Goal: Task Accomplishment & Management: Use online tool/utility

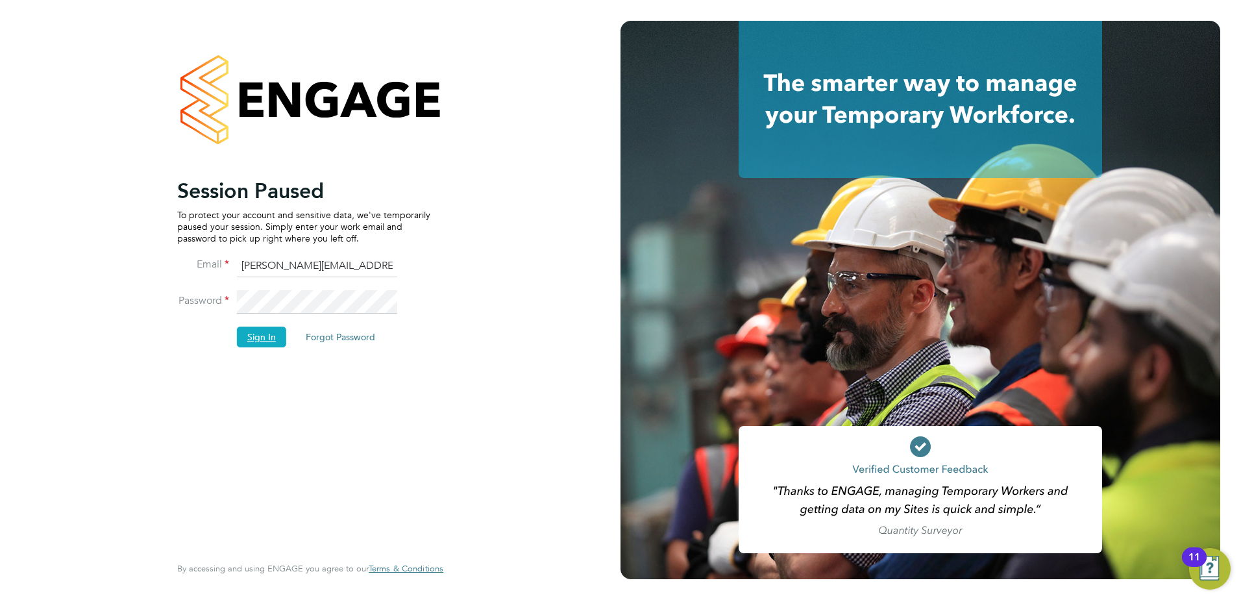
click at [260, 336] on button "Sign In" at bounding box center [261, 336] width 49 height 21
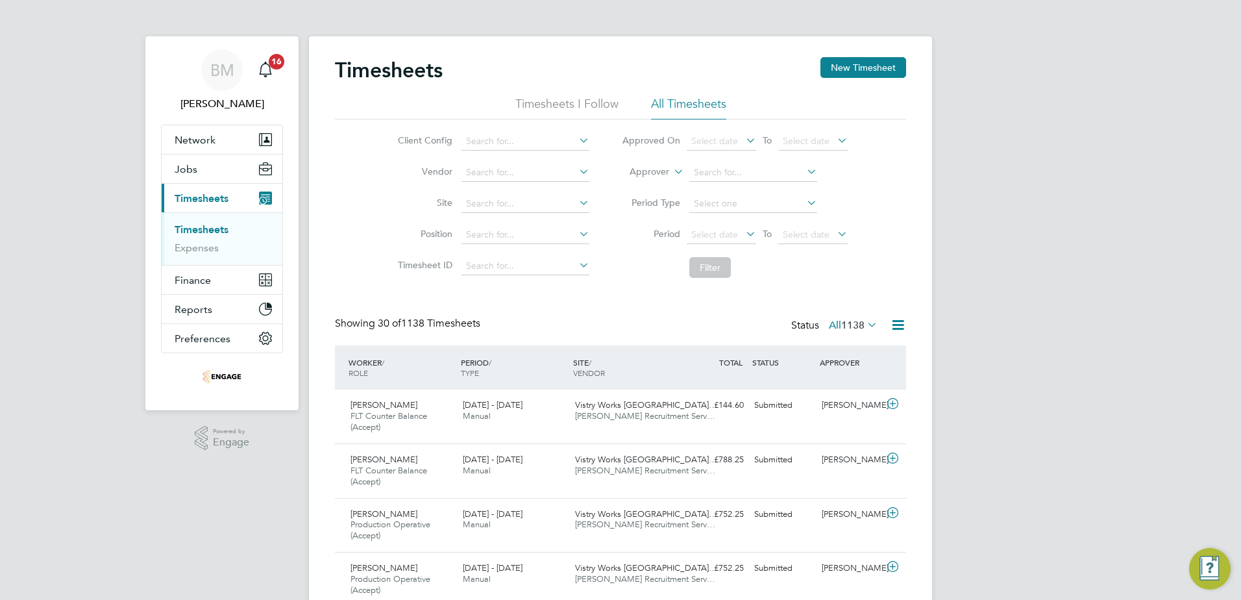
click at [743, 234] on icon at bounding box center [743, 233] width 0 height 18
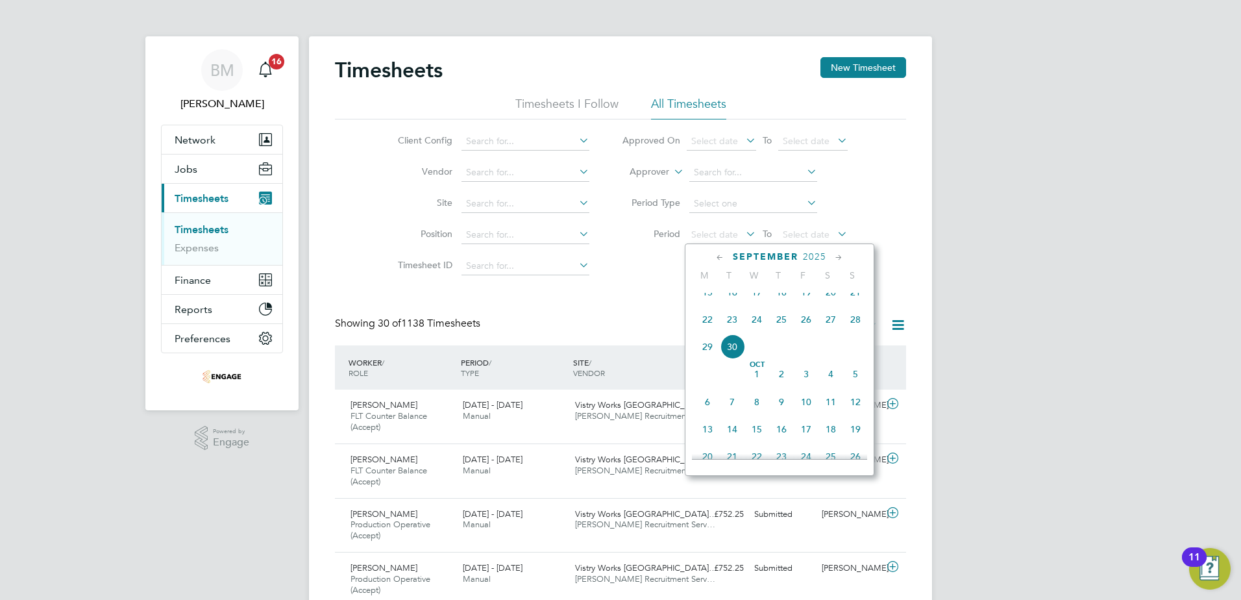
click at [705, 332] on span "22" at bounding box center [707, 319] width 25 height 25
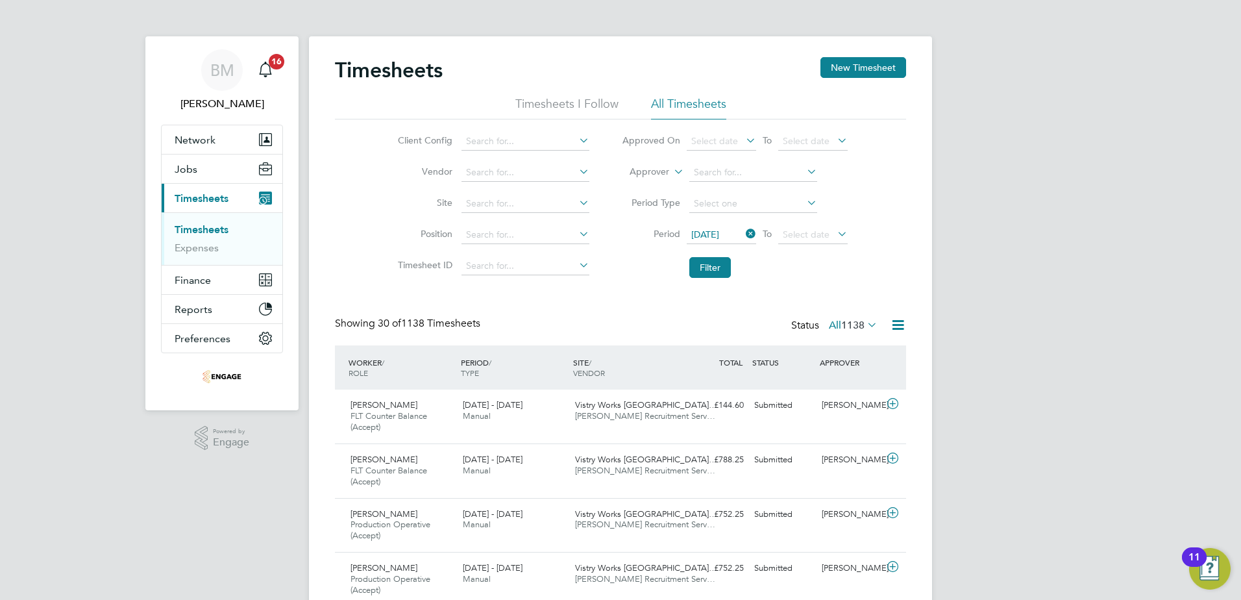
click at [834, 233] on icon at bounding box center [834, 233] width 0 height 18
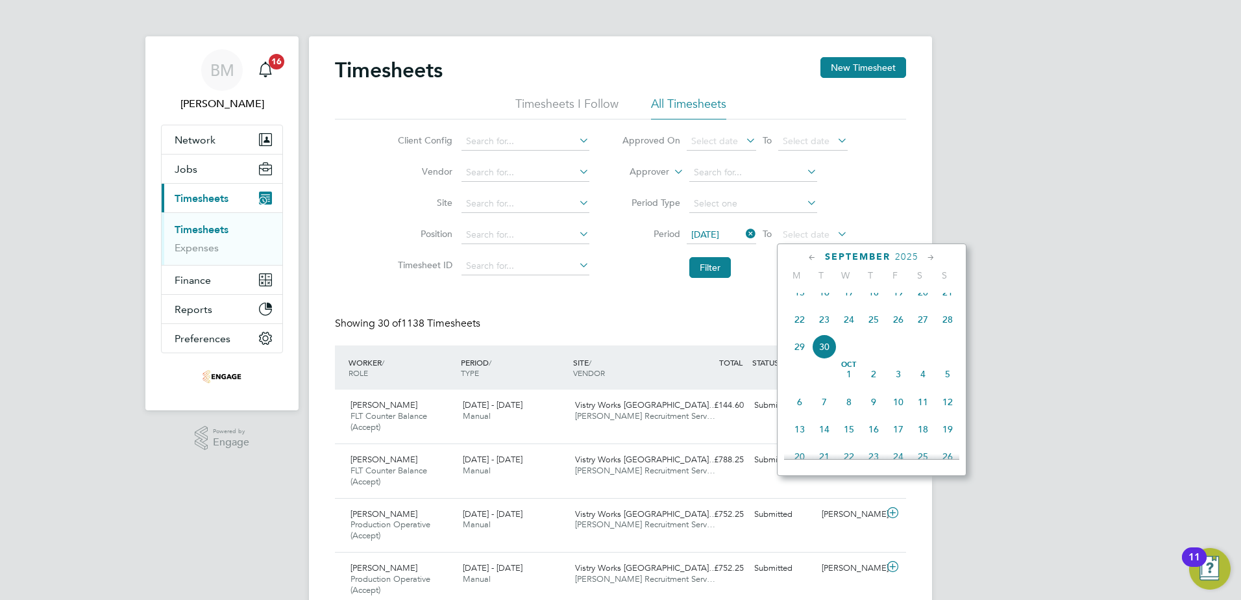
click at [947, 331] on span "28" at bounding box center [947, 319] width 25 height 25
